Goal: Navigation & Orientation: Understand site structure

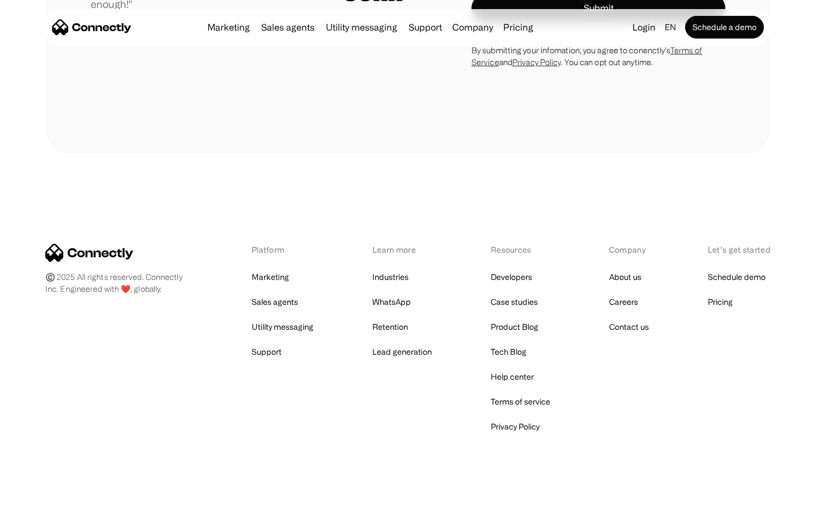
scroll to position [3156, 0]
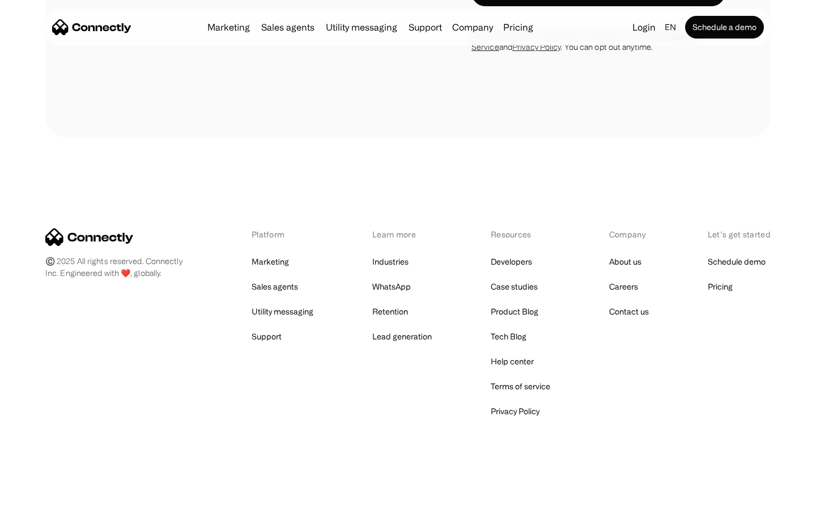
scroll to position [4447, 0]
